Goal: Check status: Check status

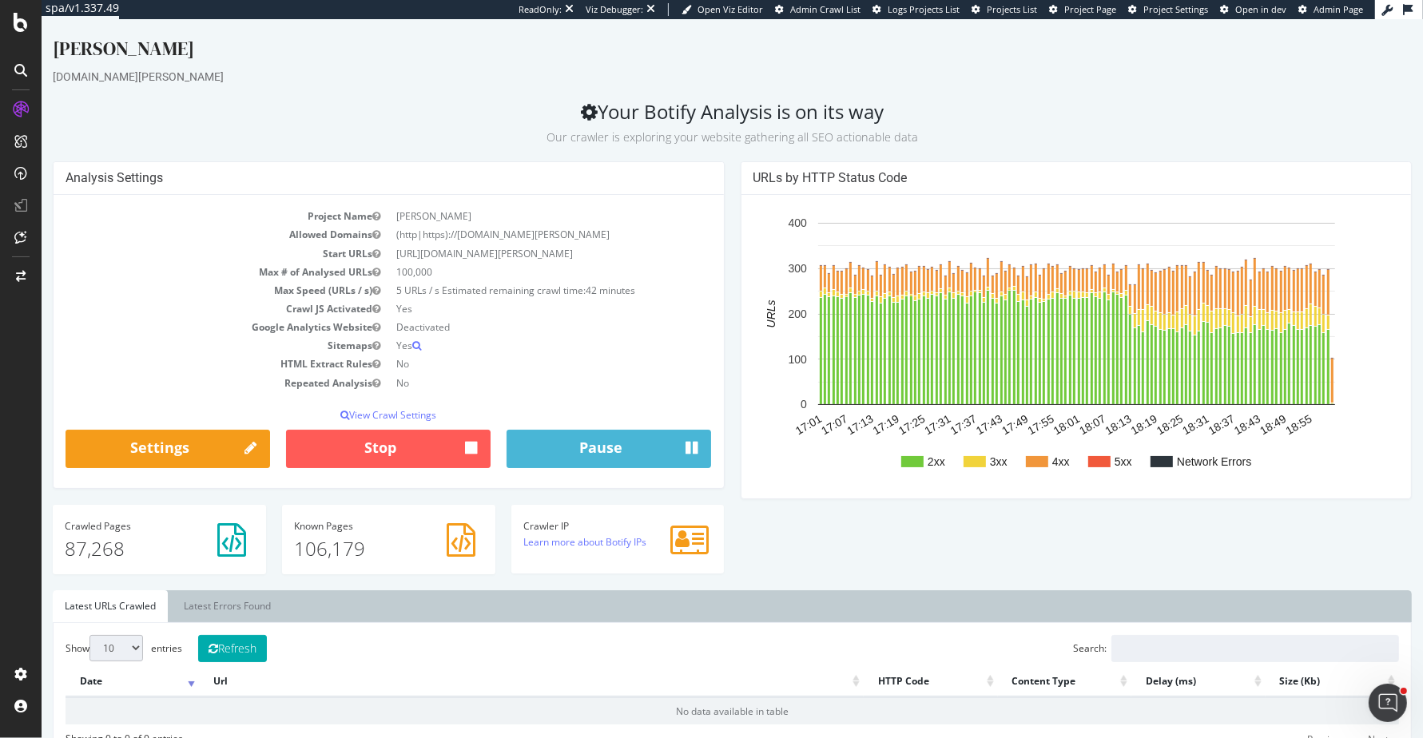
click at [727, 164] on div "Analysis Settings Project Name Weber Allowed Domains (http|https)://www.weber.c…" at bounding box center [389, 332] width 688 height 343
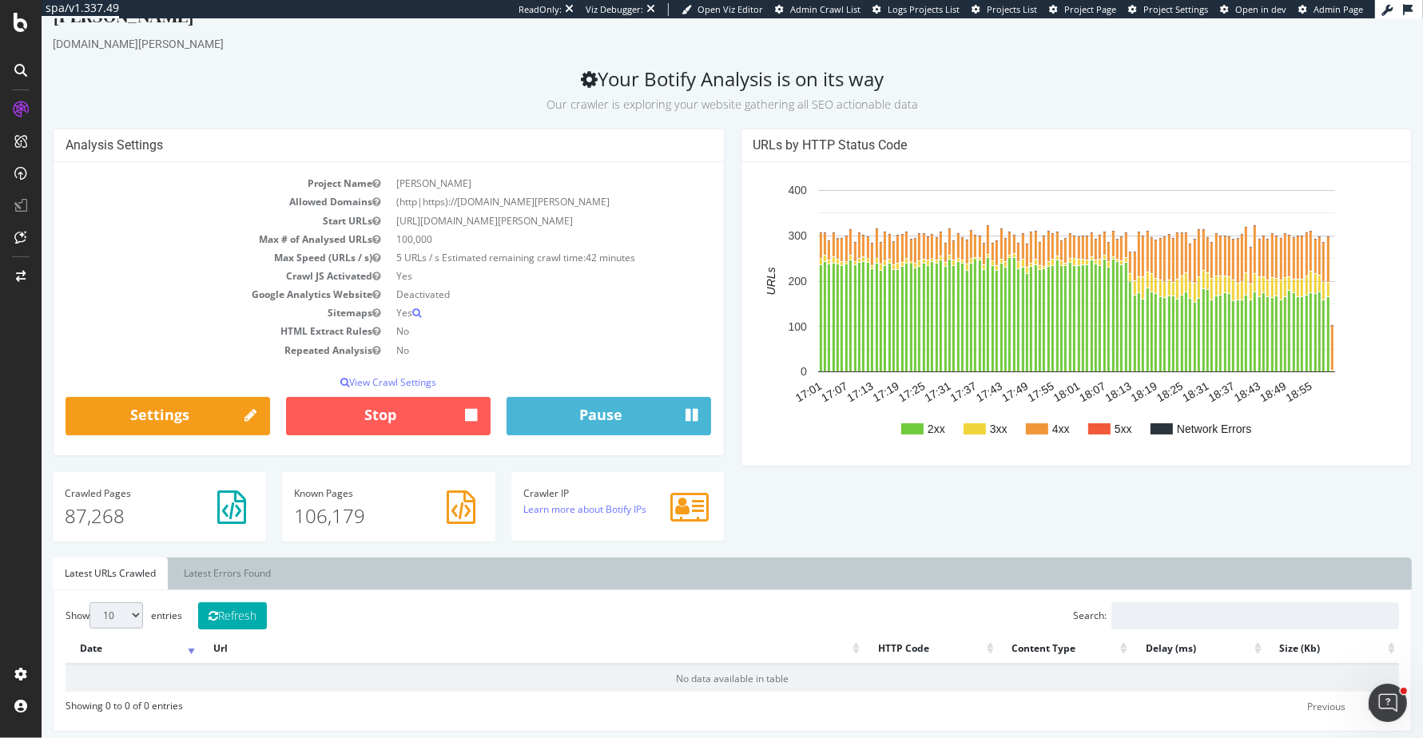
scroll to position [22, 0]
